Goal: Information Seeking & Learning: Learn about a topic

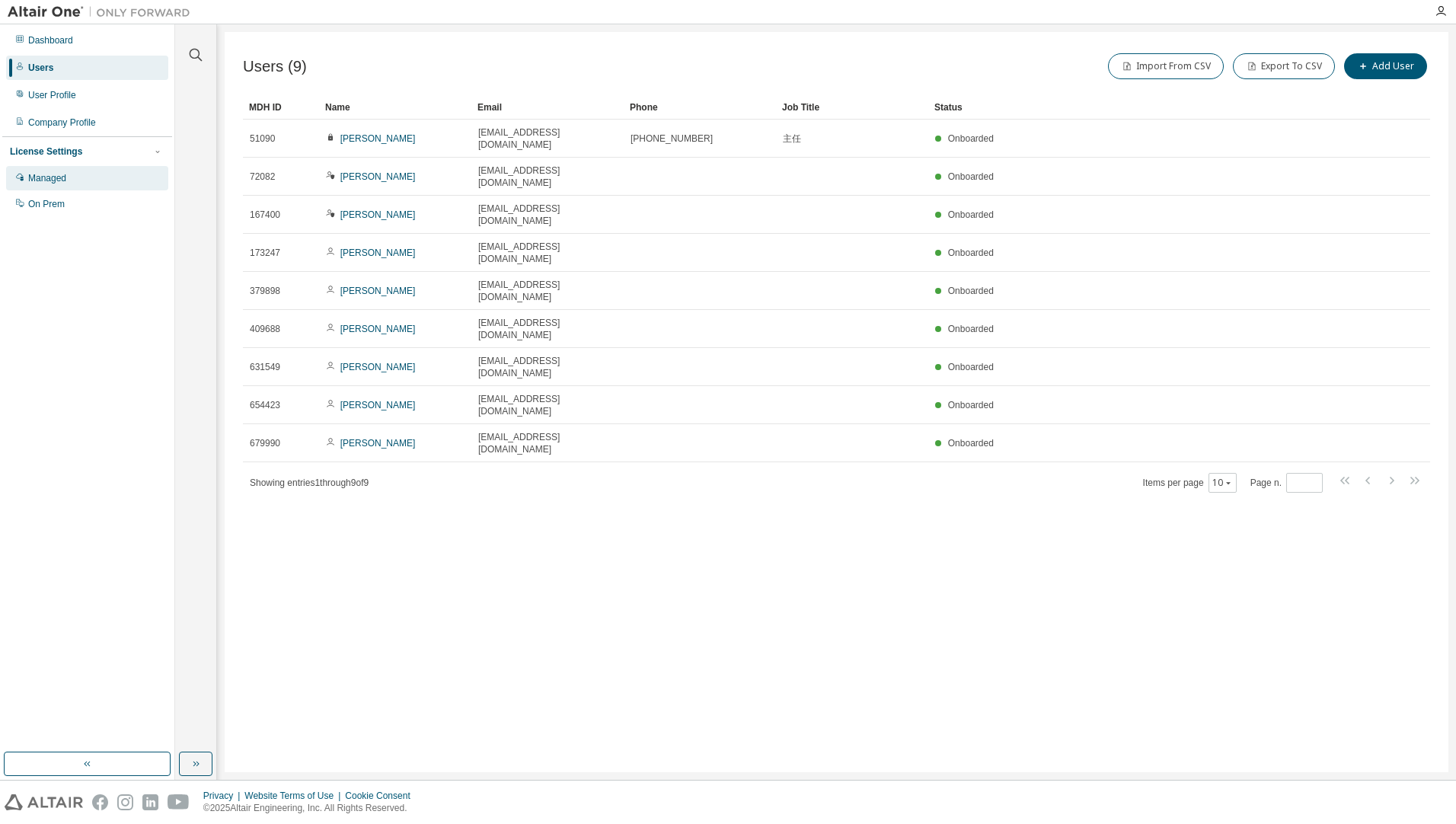
click at [96, 183] on div "Managed" at bounding box center [87, 177] width 162 height 24
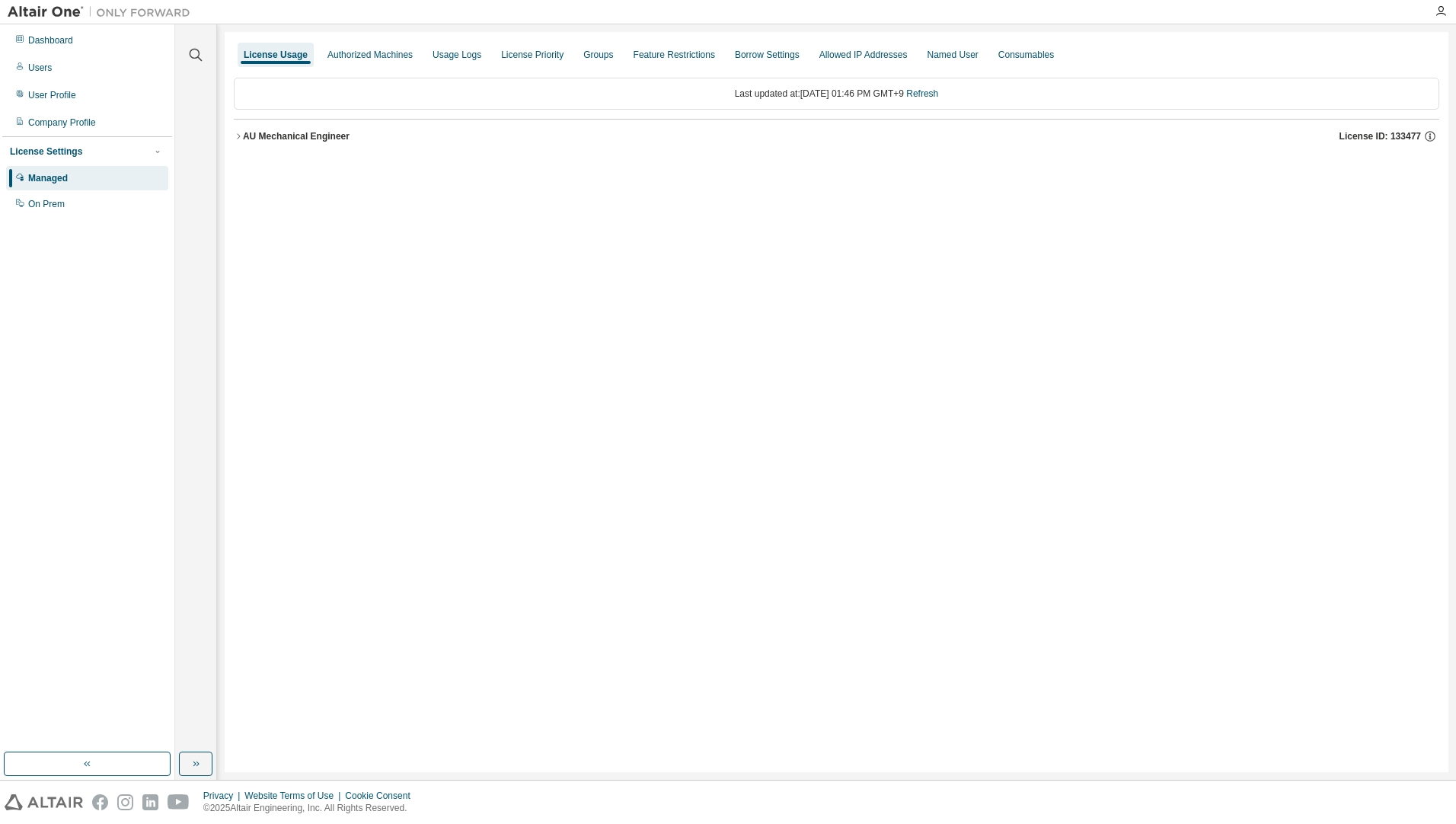
click at [237, 135] on icon "button" at bounding box center [238, 136] width 9 height 9
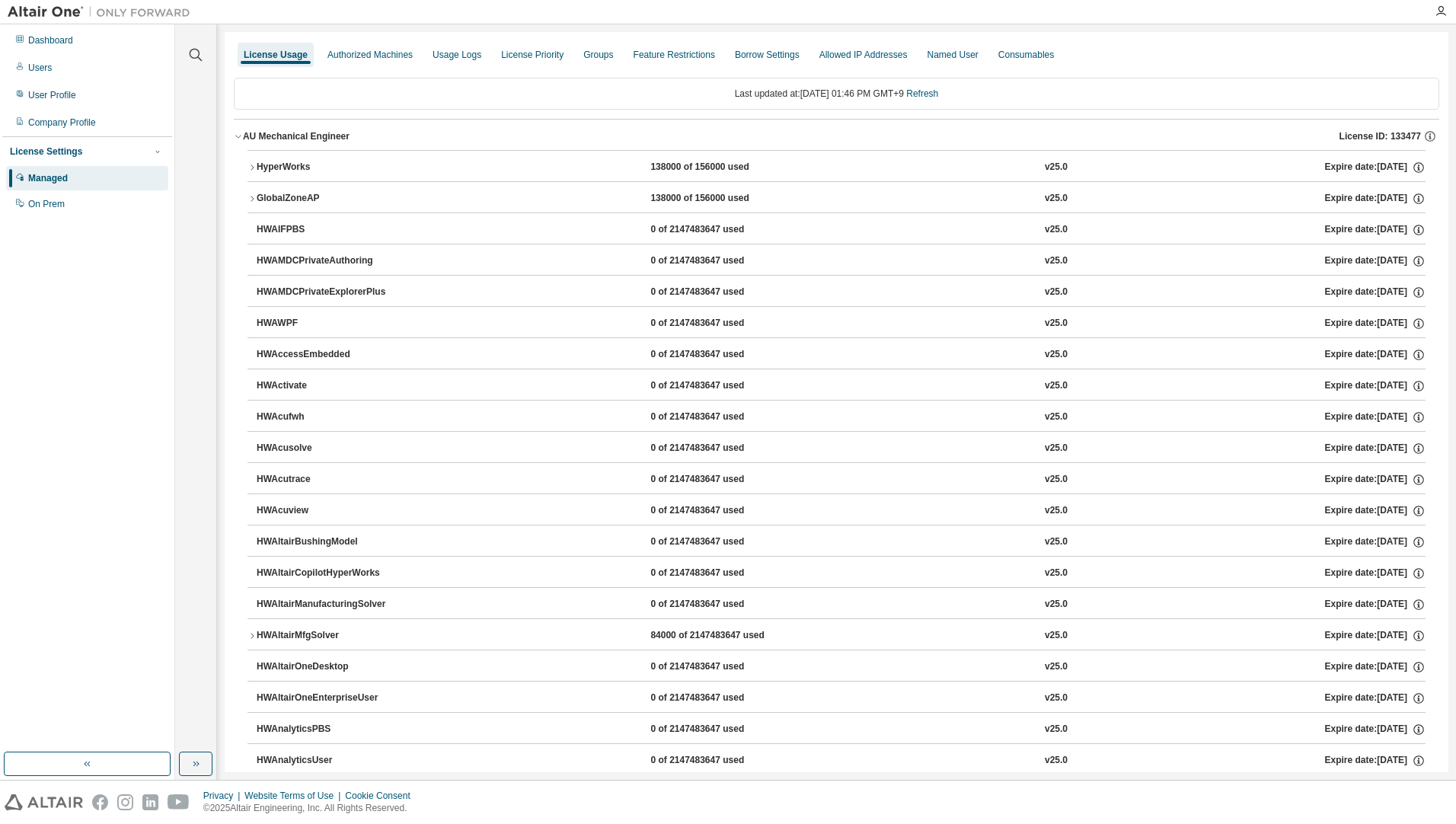
click at [258, 170] on div "HyperWorks" at bounding box center [325, 167] width 137 height 13
click at [257, 170] on div "HyperWorks" at bounding box center [325, 167] width 137 height 13
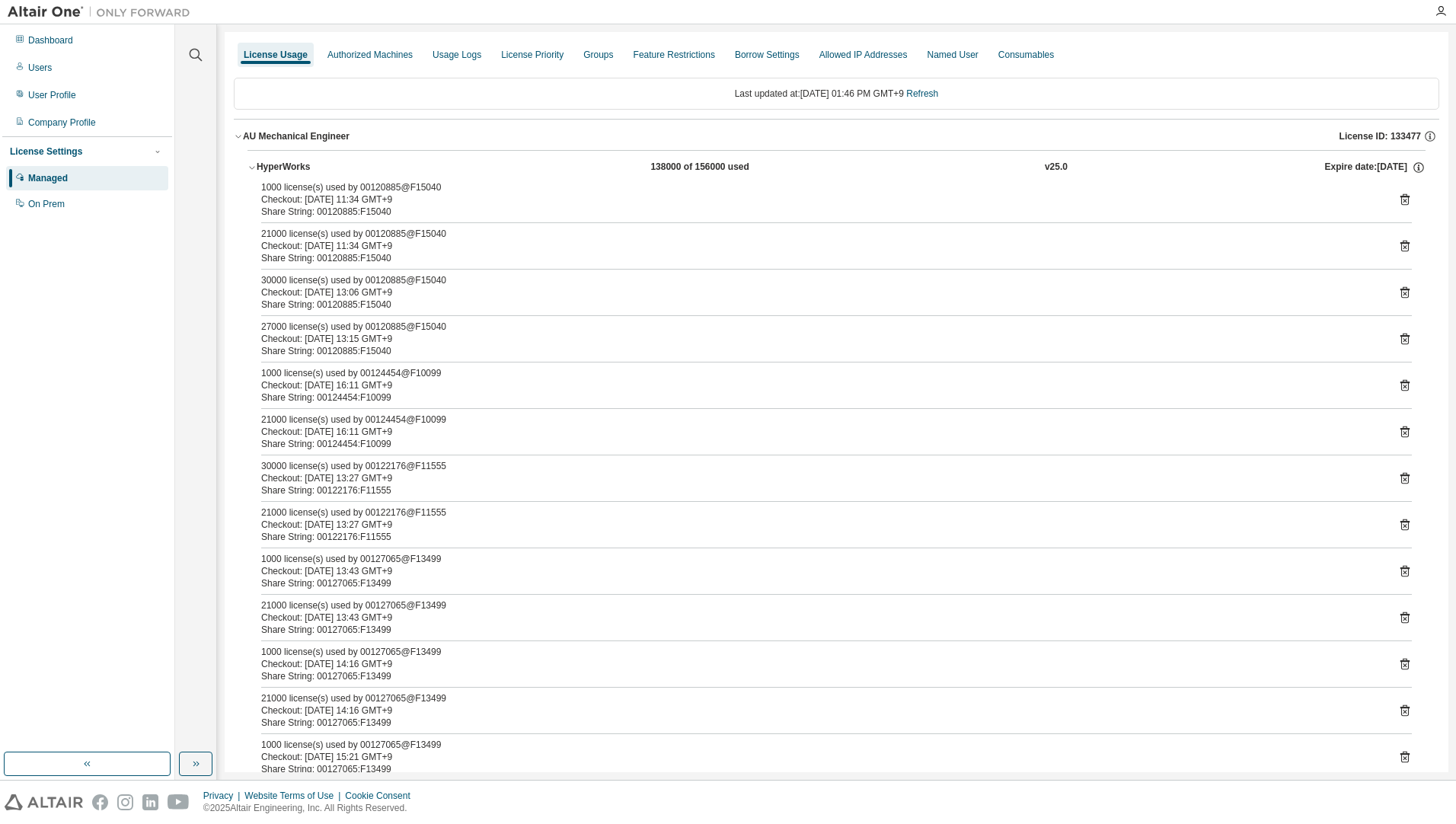
click at [257, 170] on div "HyperWorks" at bounding box center [325, 167] width 137 height 13
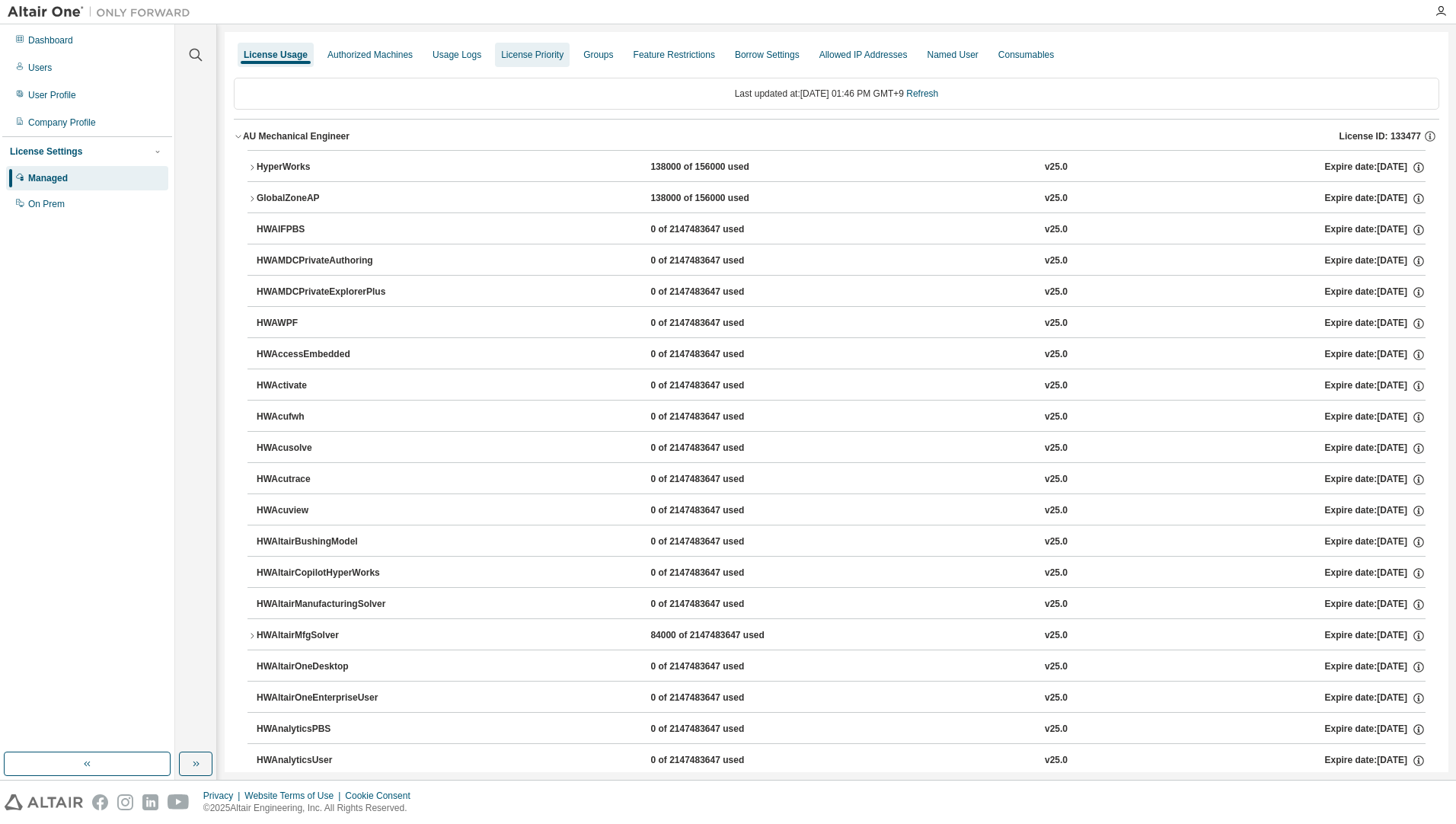
click at [524, 61] on div "License Priority" at bounding box center [532, 54] width 75 height 24
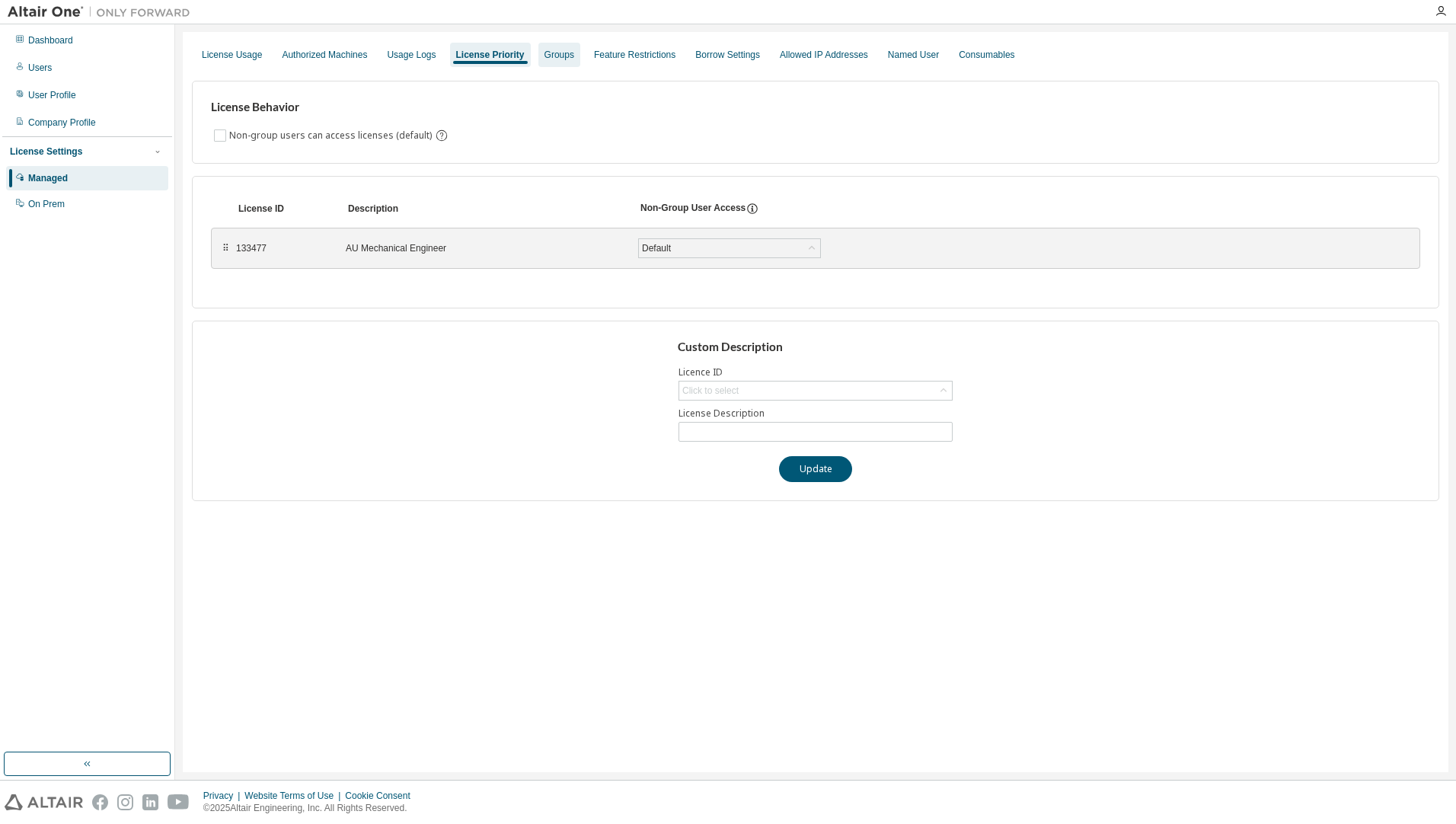
click at [557, 59] on div "Groups" at bounding box center [559, 55] width 29 height 12
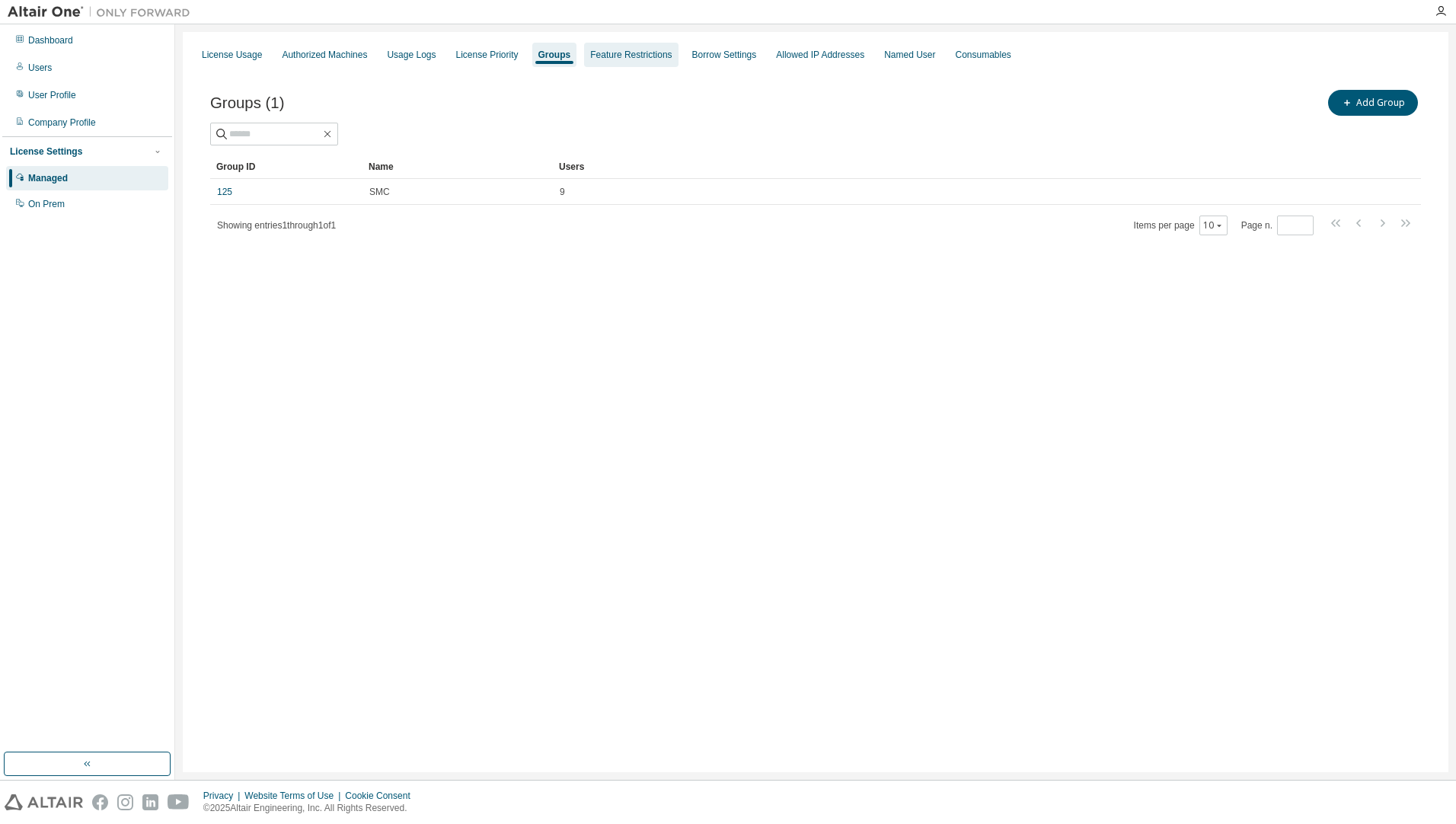
click at [596, 59] on div "Feature Restrictions" at bounding box center [630, 55] width 81 height 12
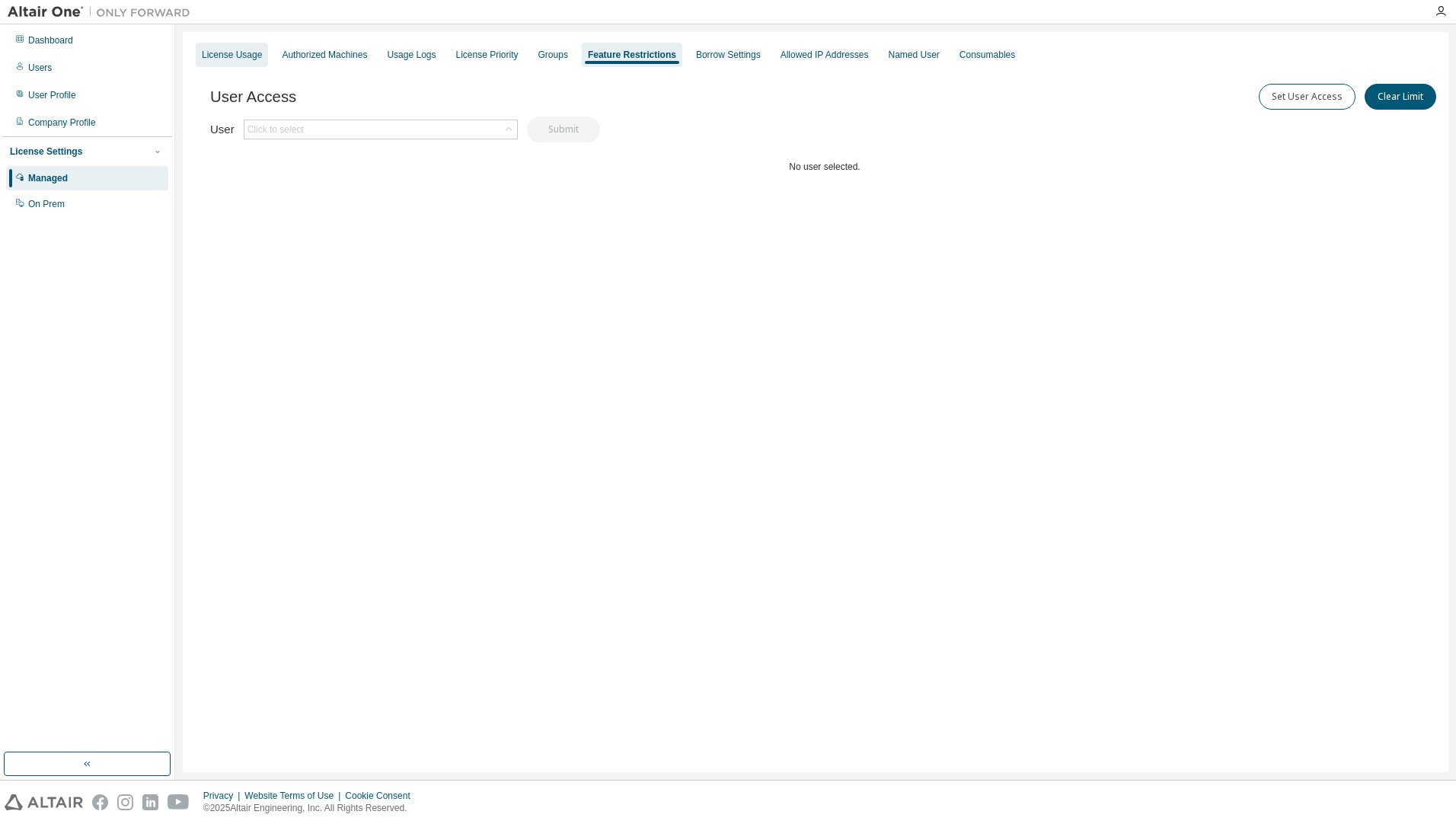
click at [227, 58] on div "License Usage" at bounding box center [231, 55] width 60 height 12
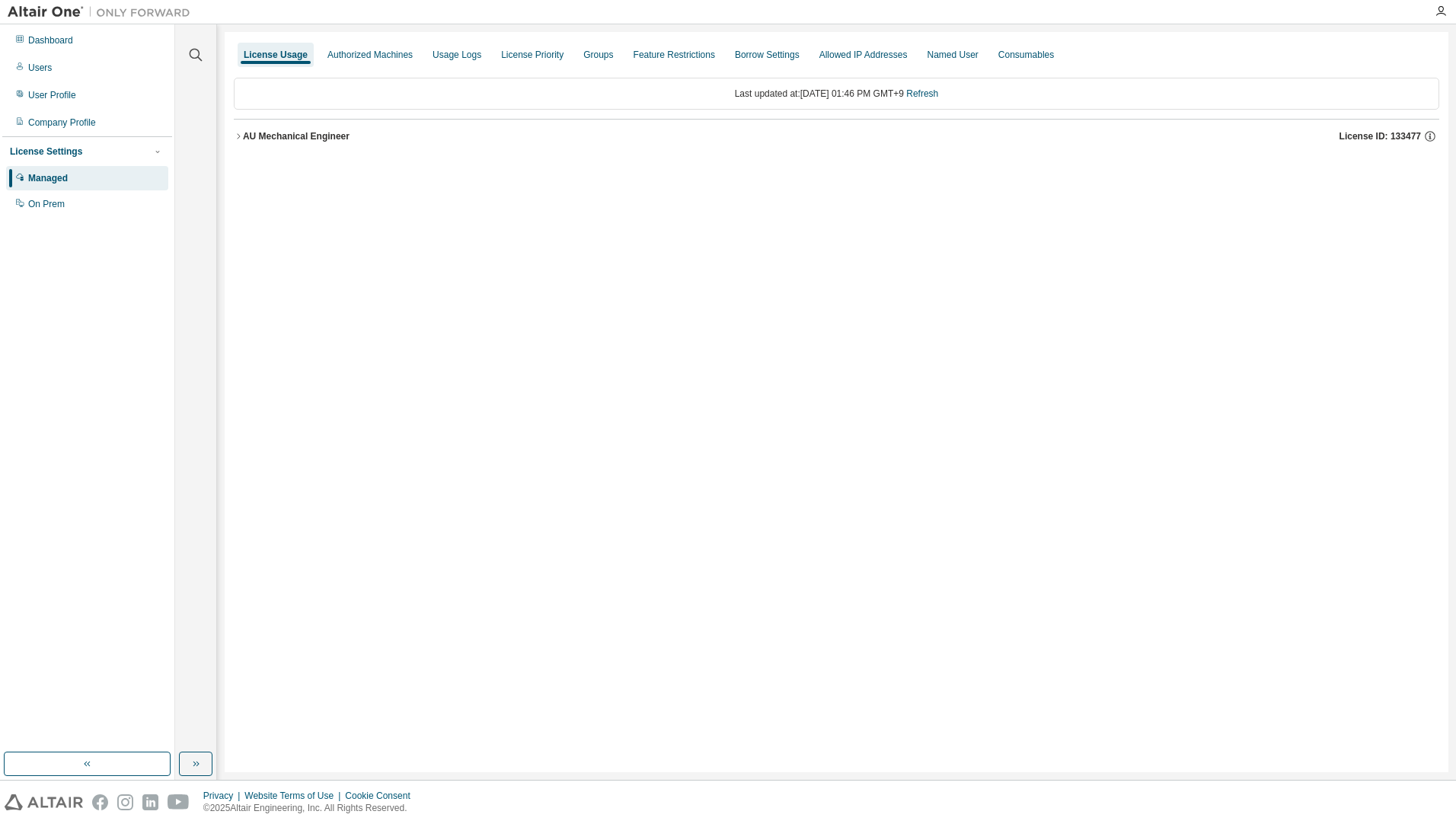
click at [241, 139] on icon "button" at bounding box center [238, 136] width 9 height 9
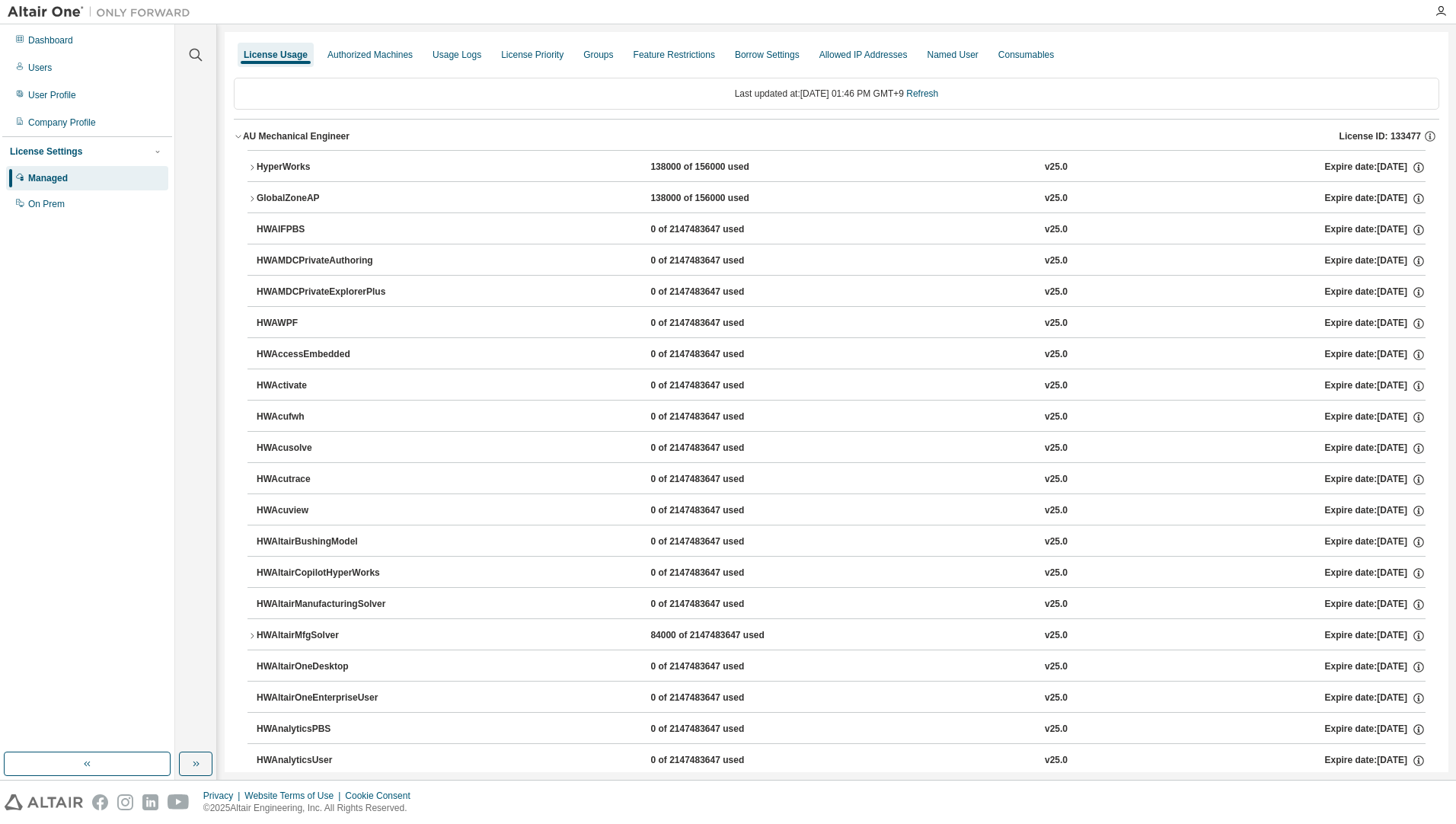
click at [251, 169] on icon "button" at bounding box center [252, 168] width 9 height 9
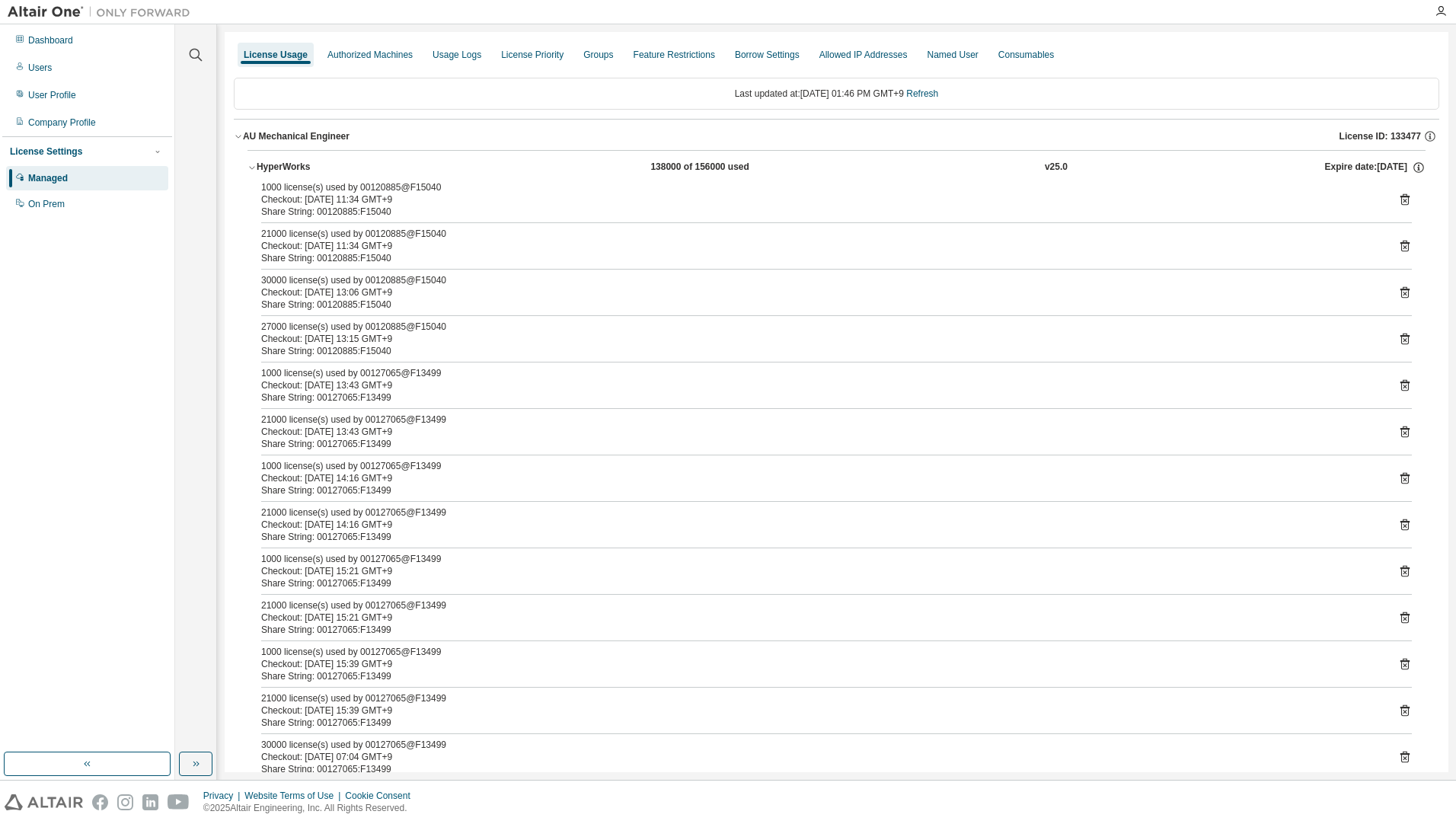
click at [255, 166] on icon "button" at bounding box center [252, 168] width 9 height 9
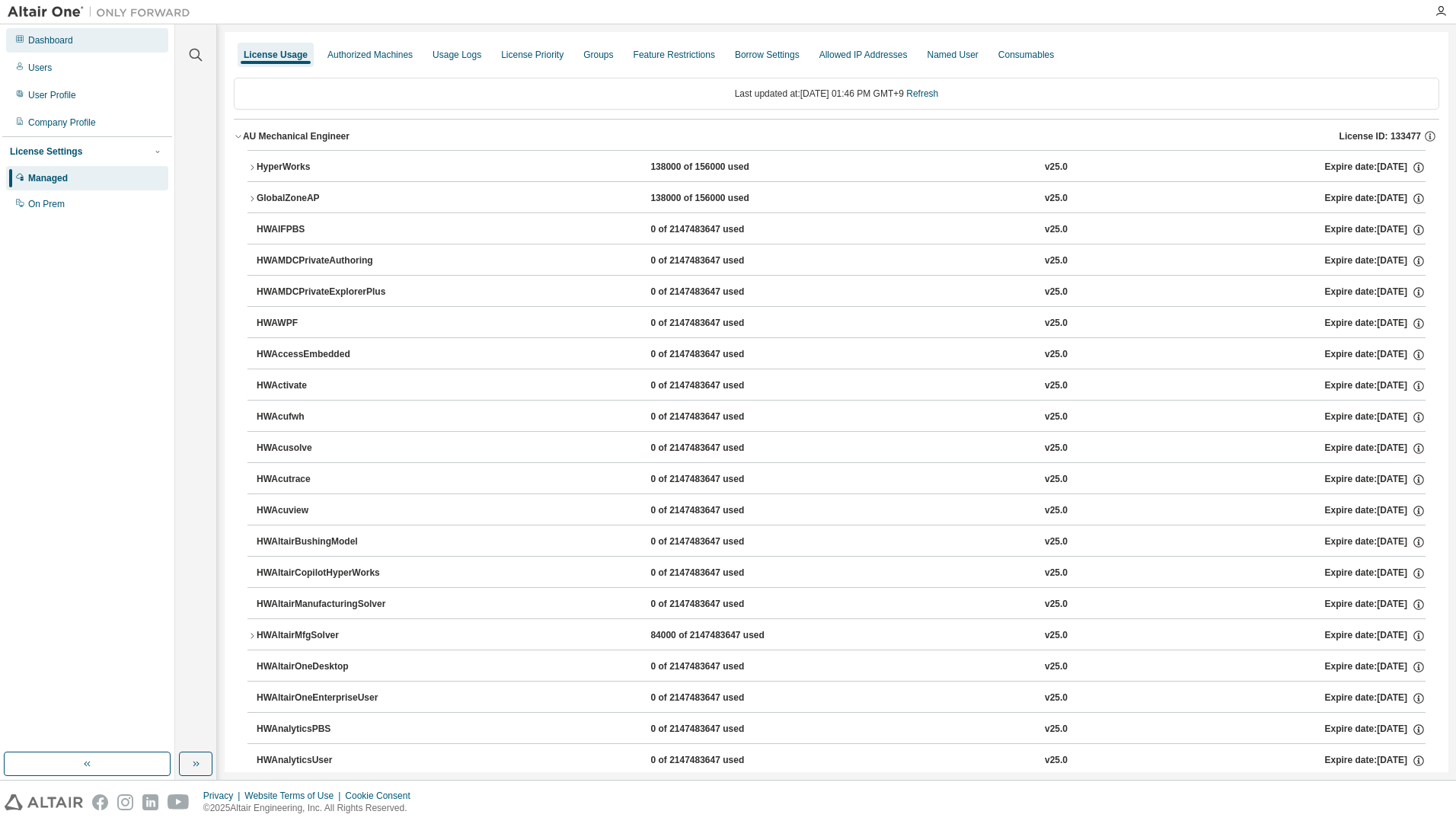
click at [43, 39] on div "Dashboard" at bounding box center [51, 40] width 45 height 12
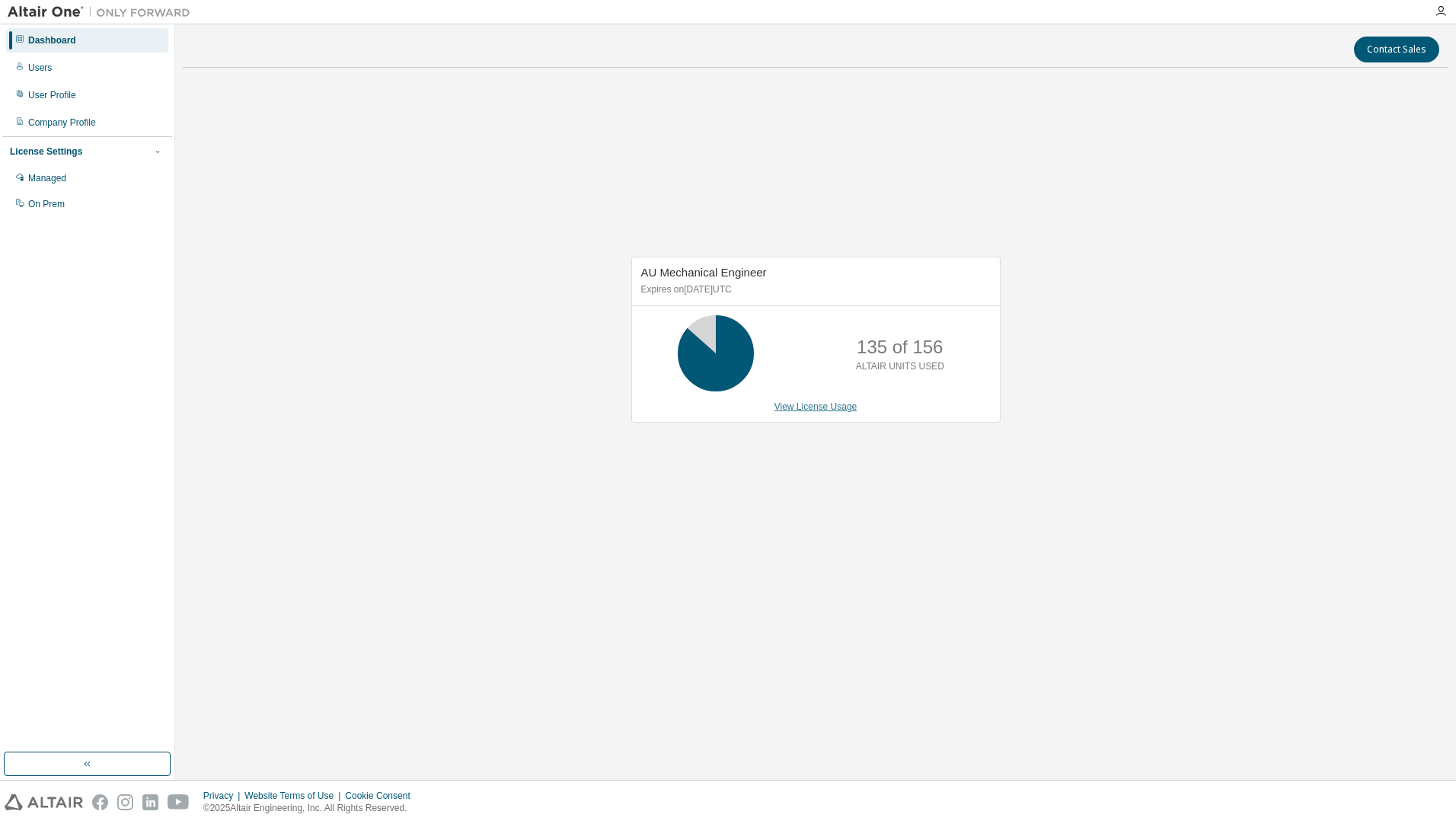
click at [818, 410] on link "View License Usage" at bounding box center [815, 407] width 83 height 11
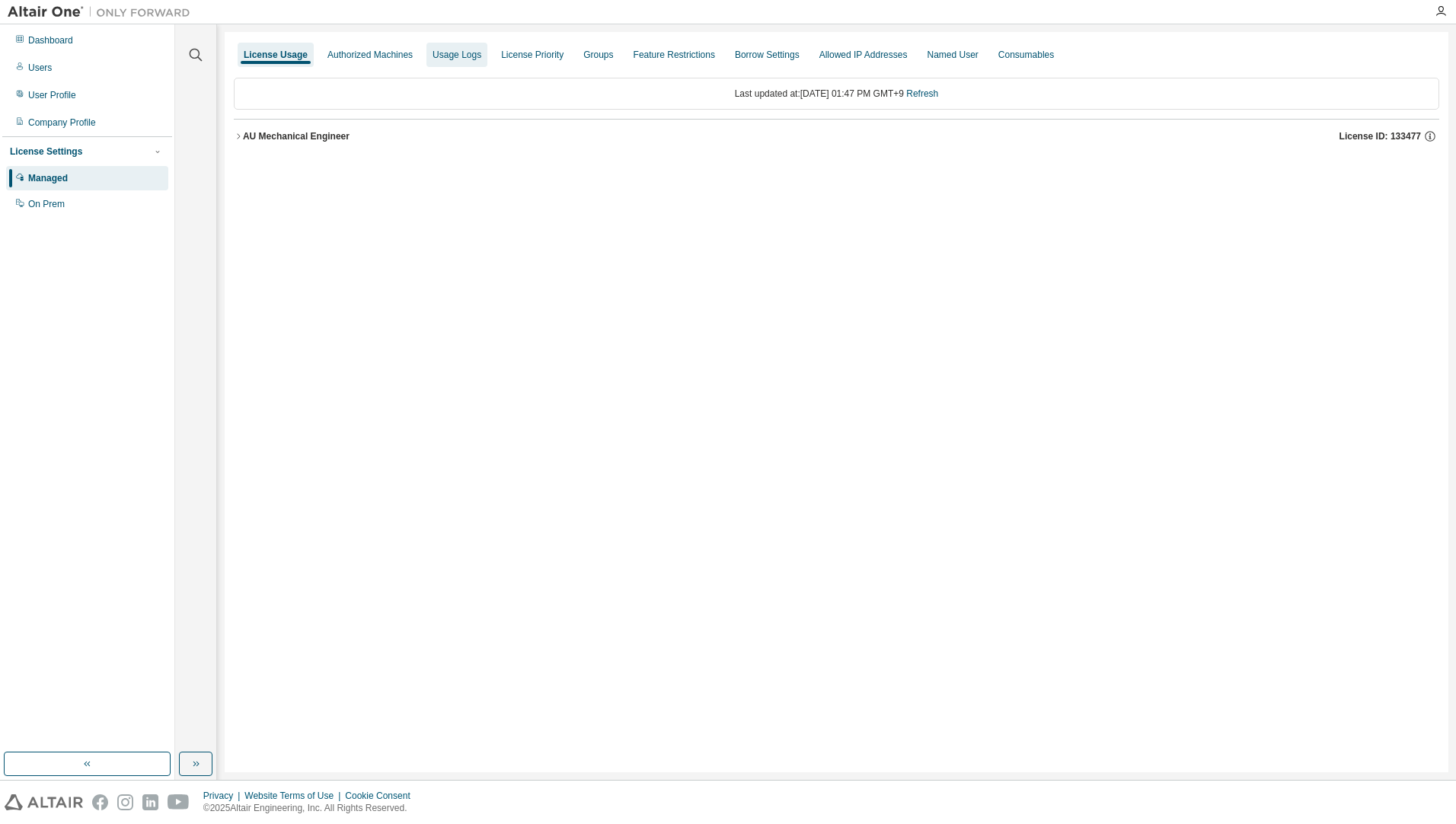
click at [449, 59] on div "Usage Logs" at bounding box center [457, 55] width 49 height 12
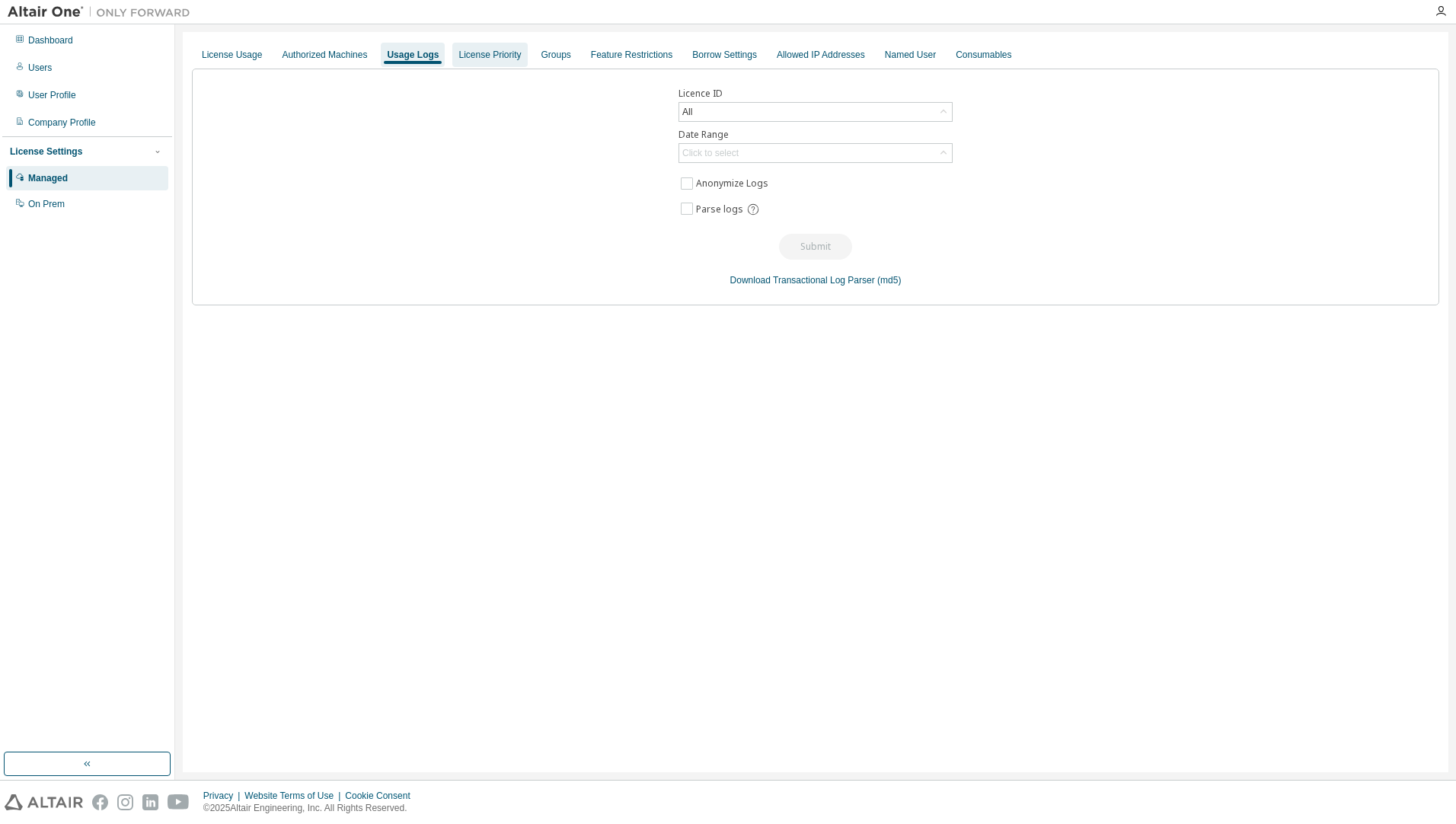
click at [494, 59] on div "License Priority" at bounding box center [489, 55] width 62 height 12
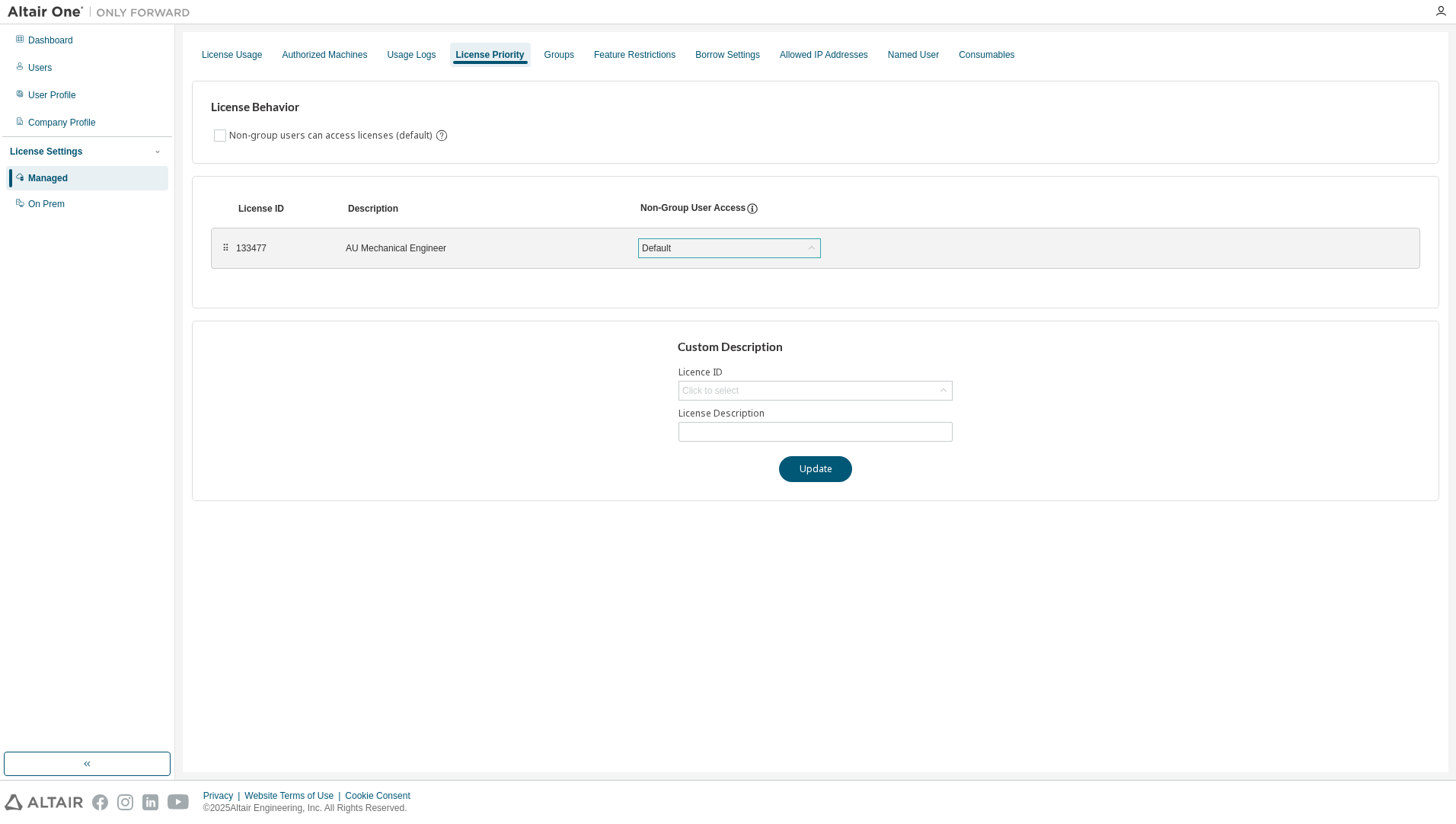
click at [681, 244] on div "Default" at bounding box center [728, 248] width 181 height 18
click at [545, 218] on div "License ID Description Non-Group User Access" at bounding box center [816, 209] width 1209 height 28
click at [508, 217] on div "License ID Description Non-Group User Access" at bounding box center [816, 209] width 1209 height 28
click at [235, 56] on div "License Usage" at bounding box center [231, 55] width 60 height 12
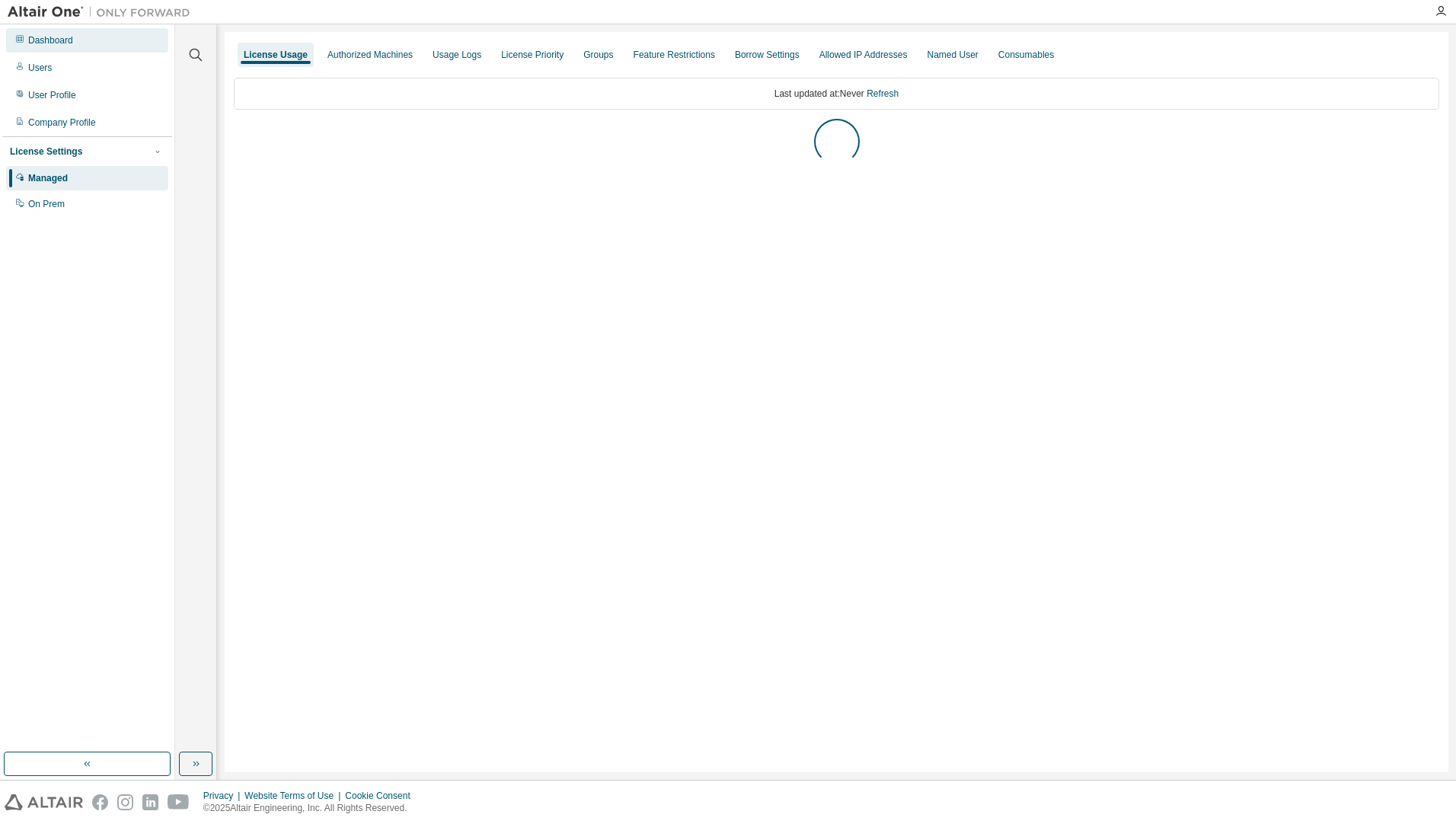
click at [38, 41] on div "Dashboard" at bounding box center [51, 40] width 45 height 12
